Goal: Task Accomplishment & Management: Use online tool/utility

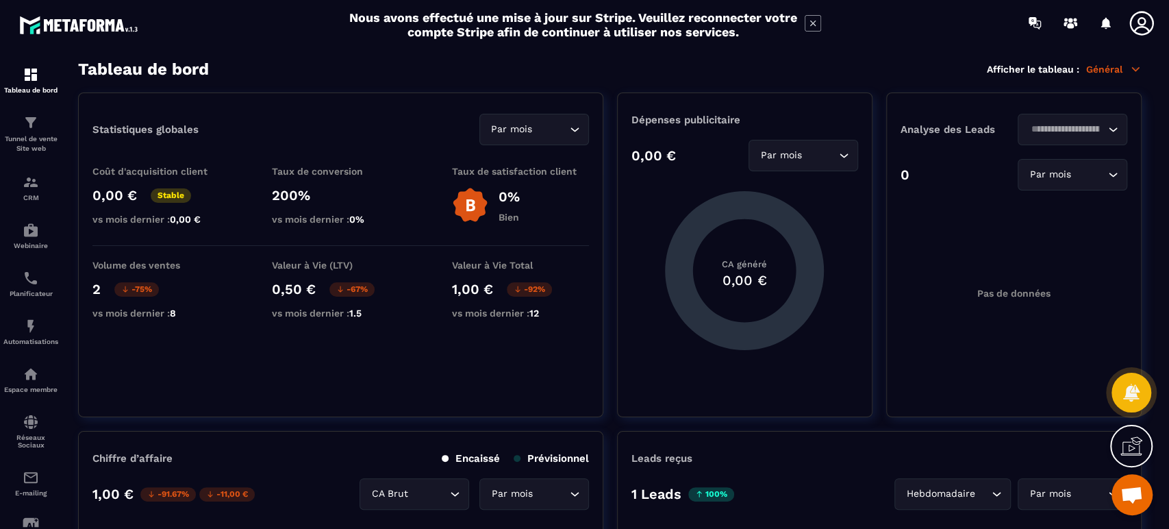
click at [31, 131] on div "Tunnel de vente Site web" at bounding box center [30, 133] width 55 height 39
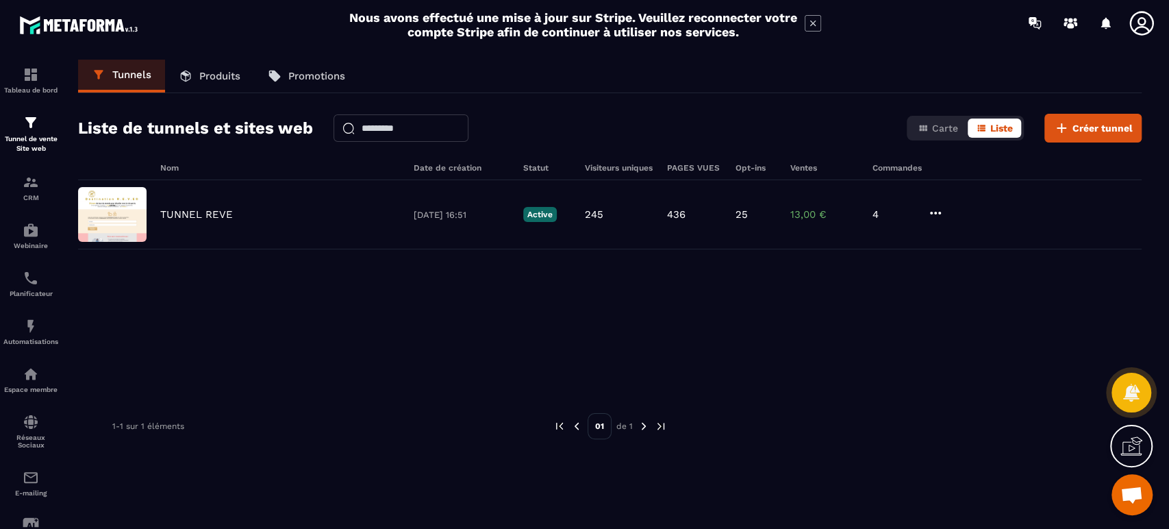
click at [176, 215] on p "TUNNEL REVE" at bounding box center [196, 214] width 73 height 12
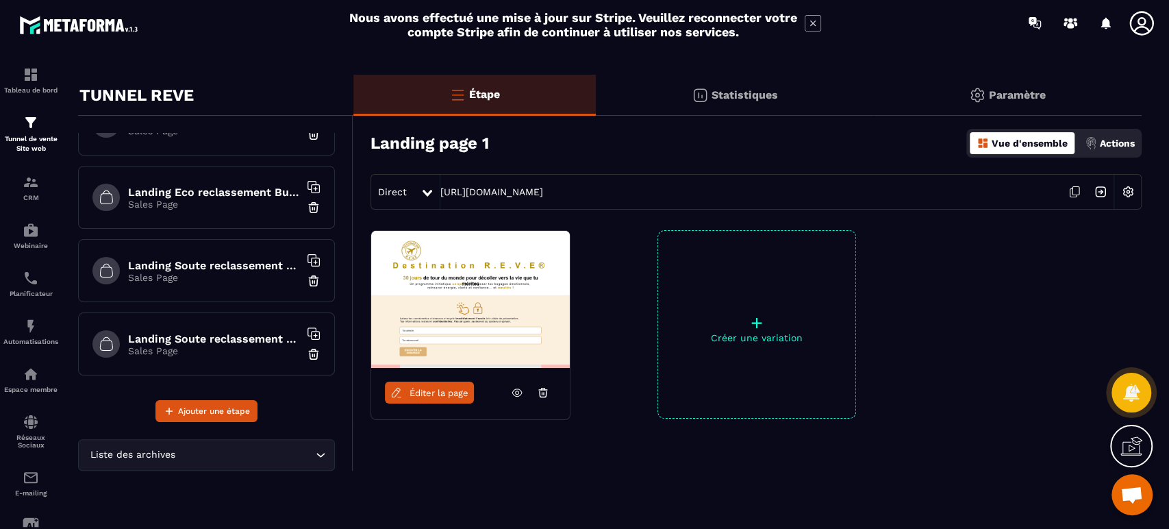
scroll to position [18, 0]
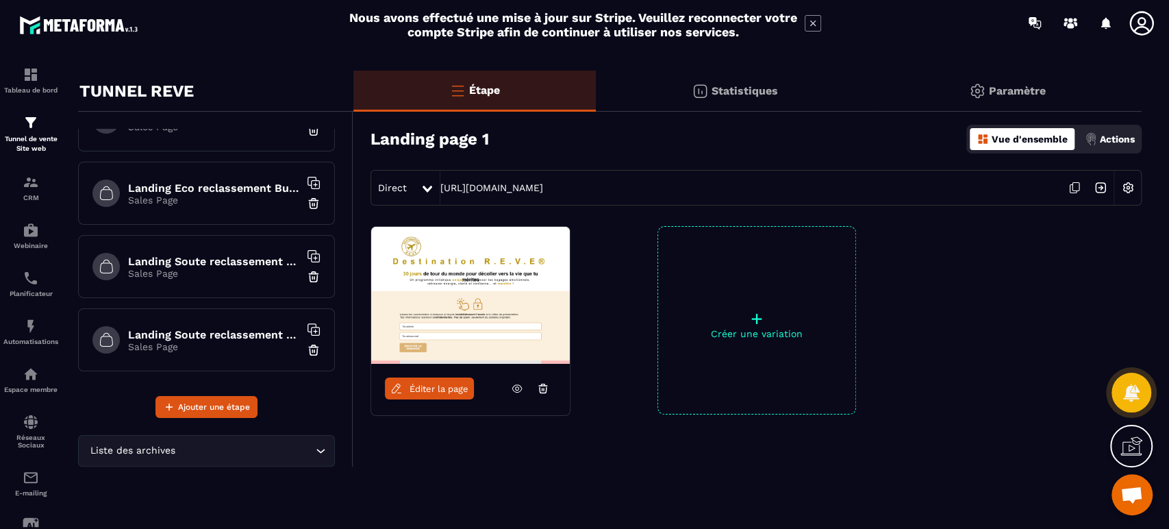
click at [225, 261] on h6 "Landing Soute reclassement Eco paiement" at bounding box center [213, 261] width 171 height 13
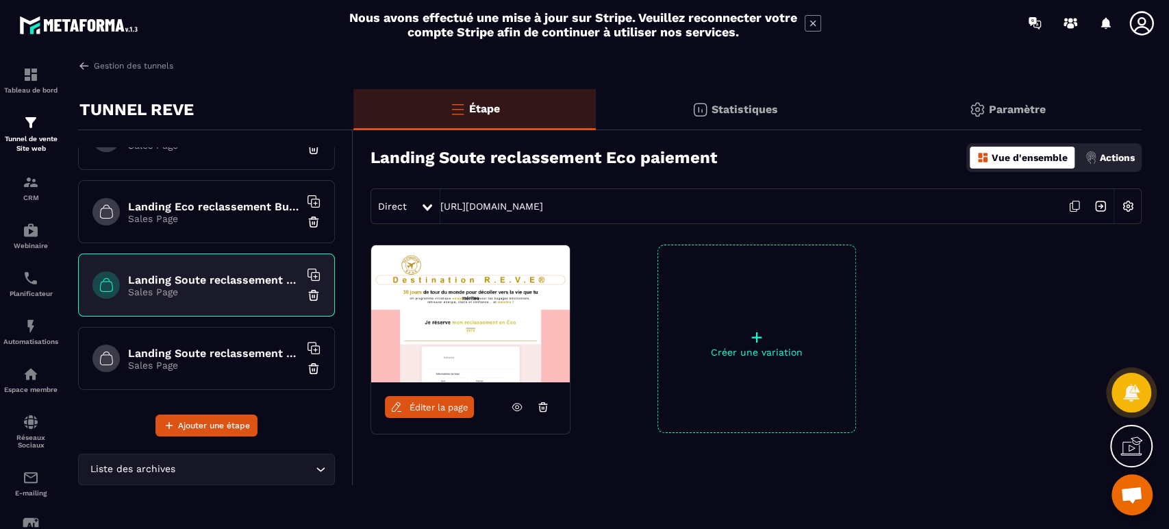
click at [517, 409] on icon at bounding box center [517, 406] width 12 height 12
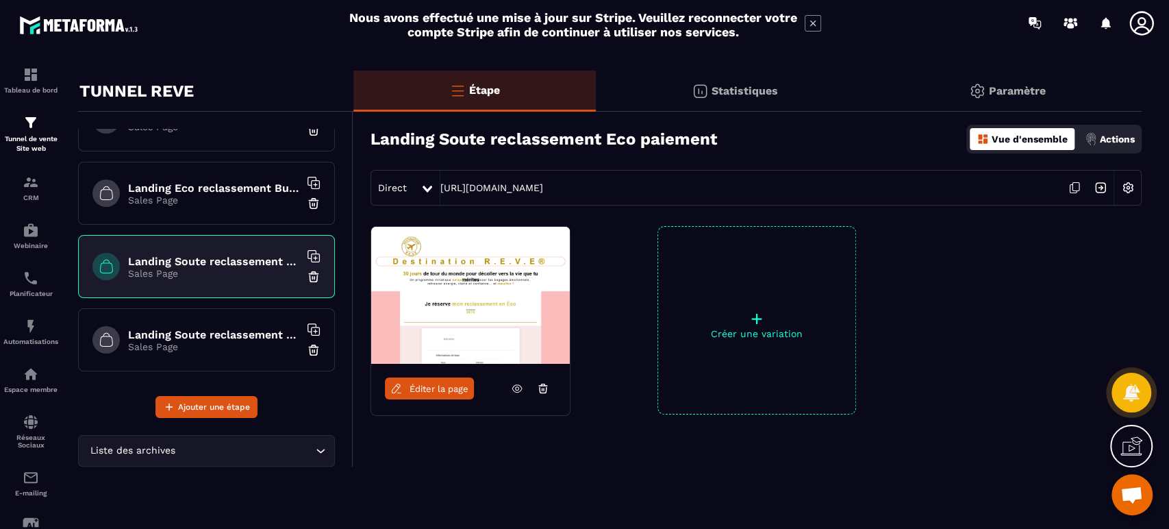
click at [240, 329] on h6 "Landing Soute reclassement Business paiement" at bounding box center [213, 334] width 171 height 13
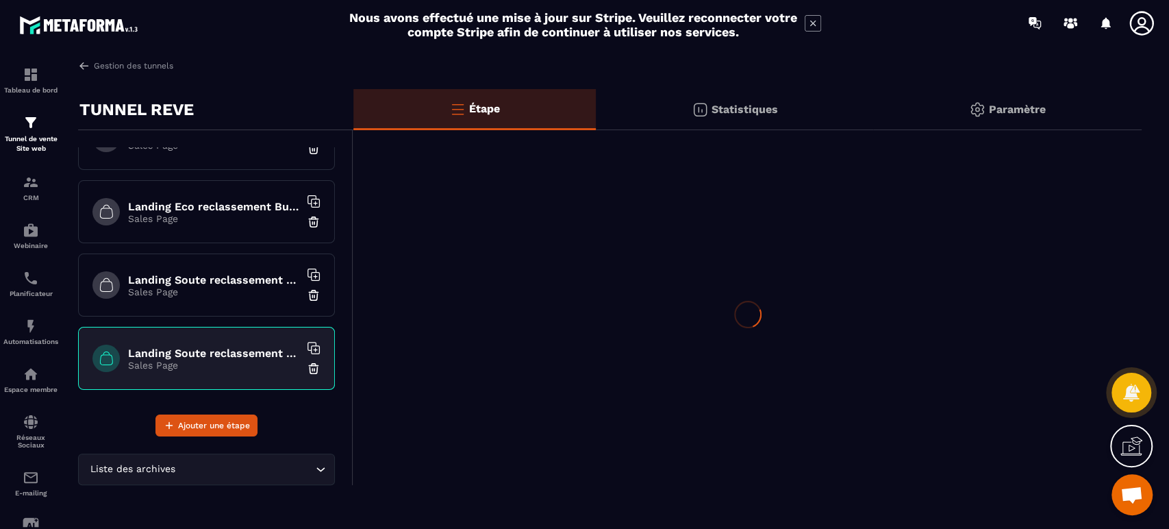
scroll to position [0, 0]
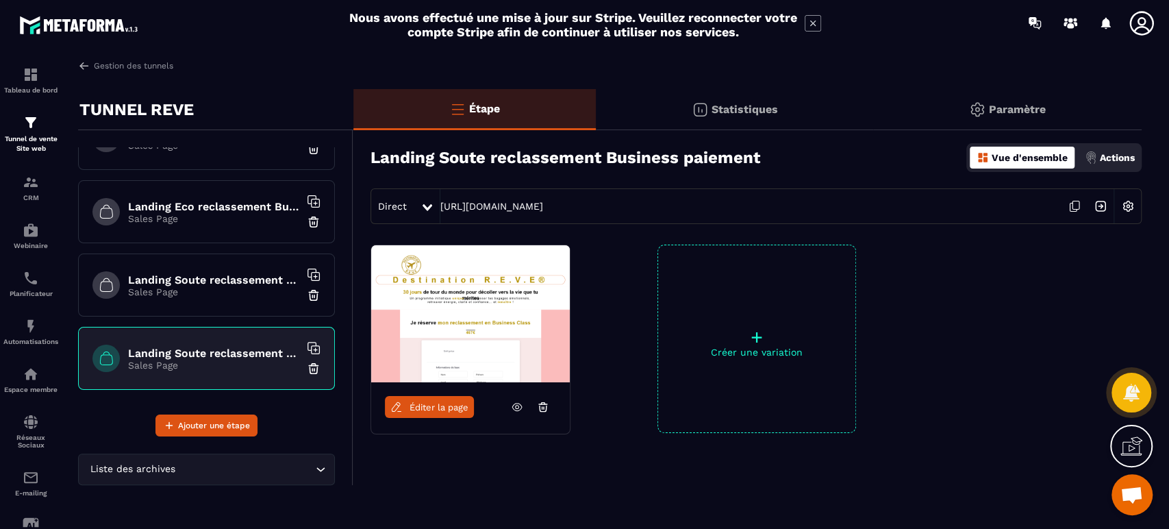
click at [518, 406] on icon at bounding box center [516, 406] width 3 height 3
click at [943, 300] on div at bounding box center [1042, 338] width 199 height 188
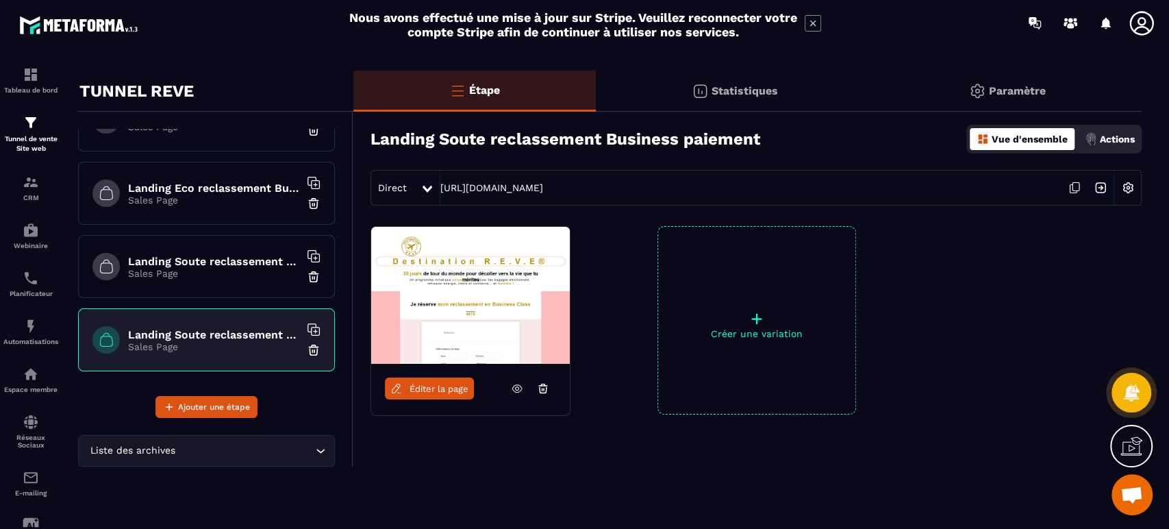
scroll to position [869, 0]
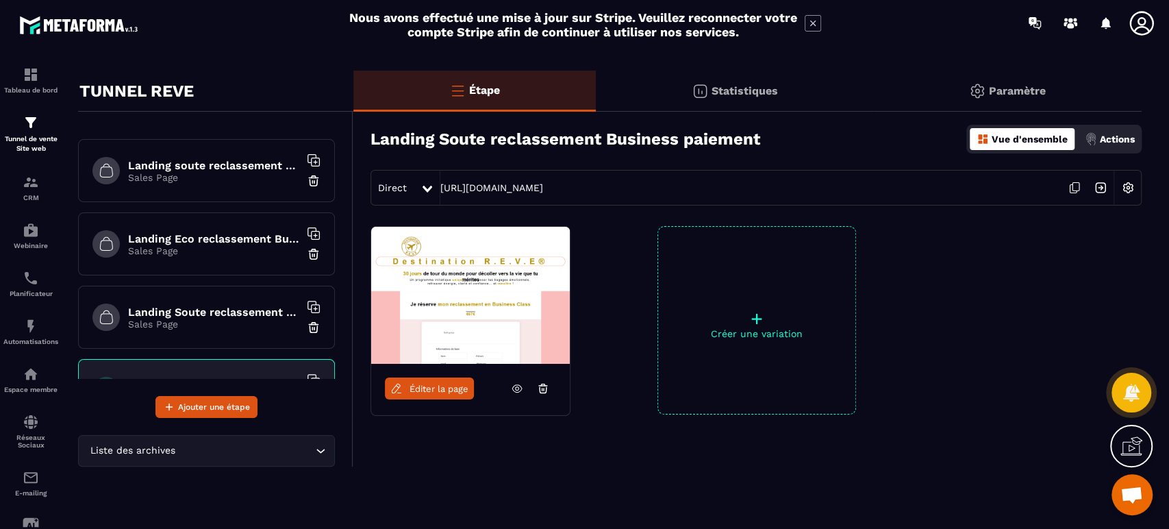
click at [199, 234] on h6 "Landing Eco reclassement Business paiement" at bounding box center [213, 238] width 171 height 13
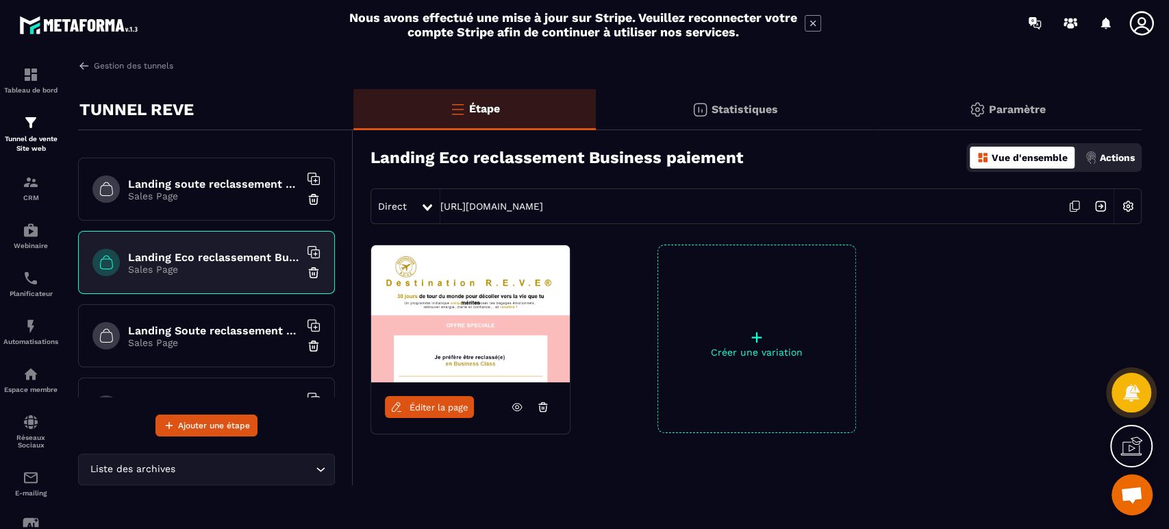
click at [422, 400] on link "Éditer la page" at bounding box center [429, 407] width 89 height 22
